Goal: Check status

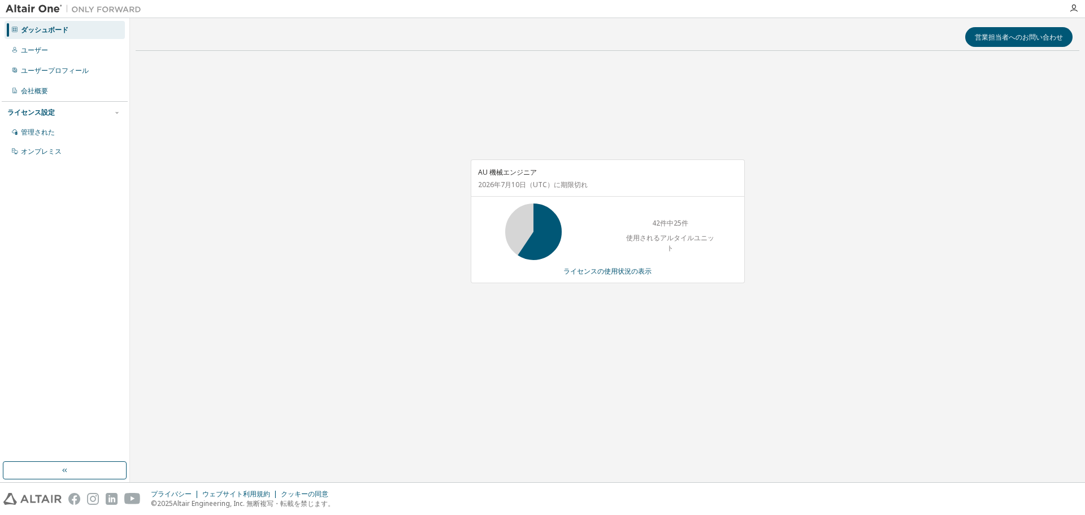
click at [303, 155] on div "AU 機械エンジニア 2026年7月10日 （UTC） に期限切れ 42件中25件 使用されるアルタイルユニット ライセンスの使用状況の表示" at bounding box center [607, 227] width 943 height 334
